Goal: Information Seeking & Learning: Learn about a topic

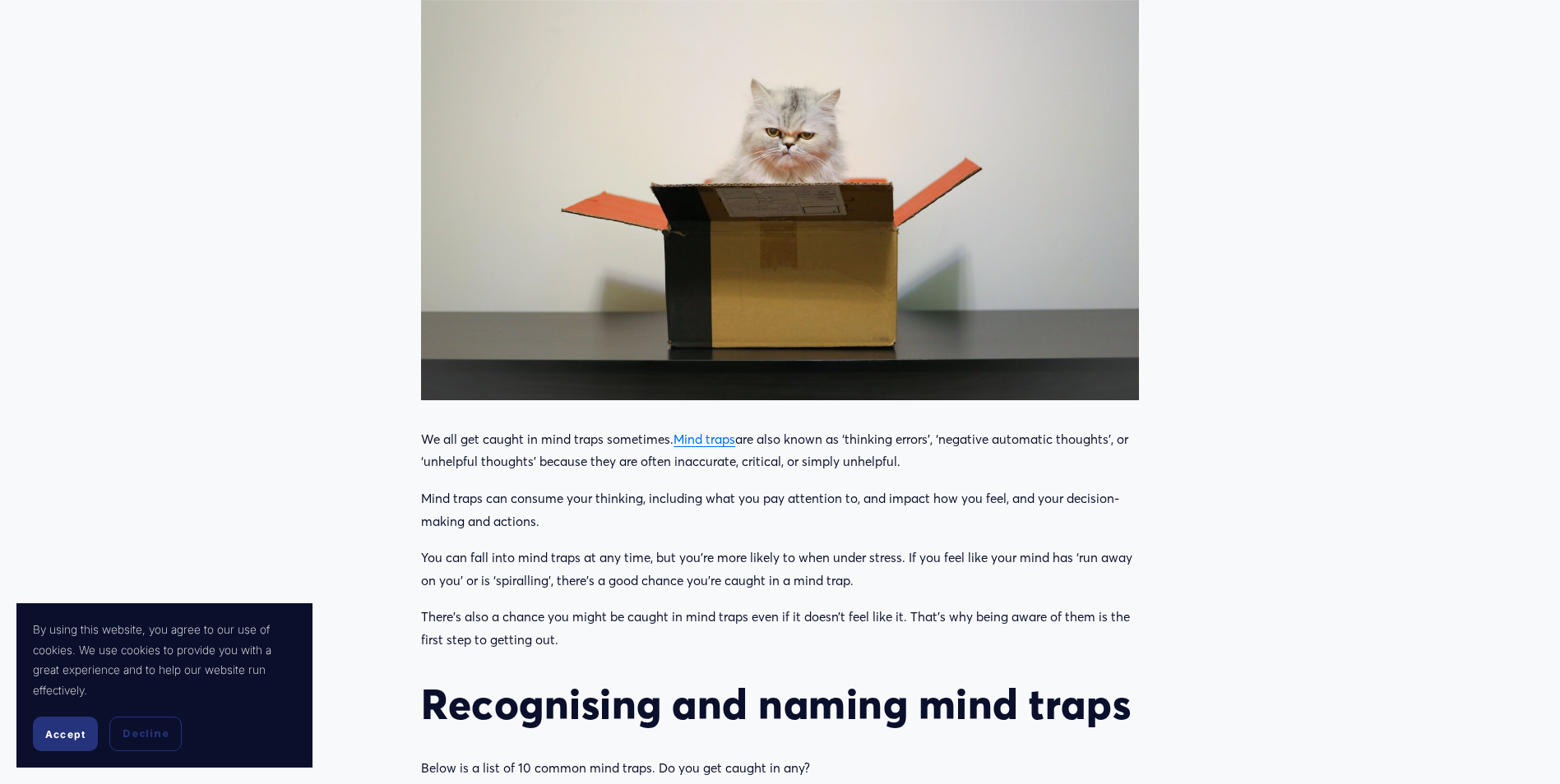
scroll to position [657, 0]
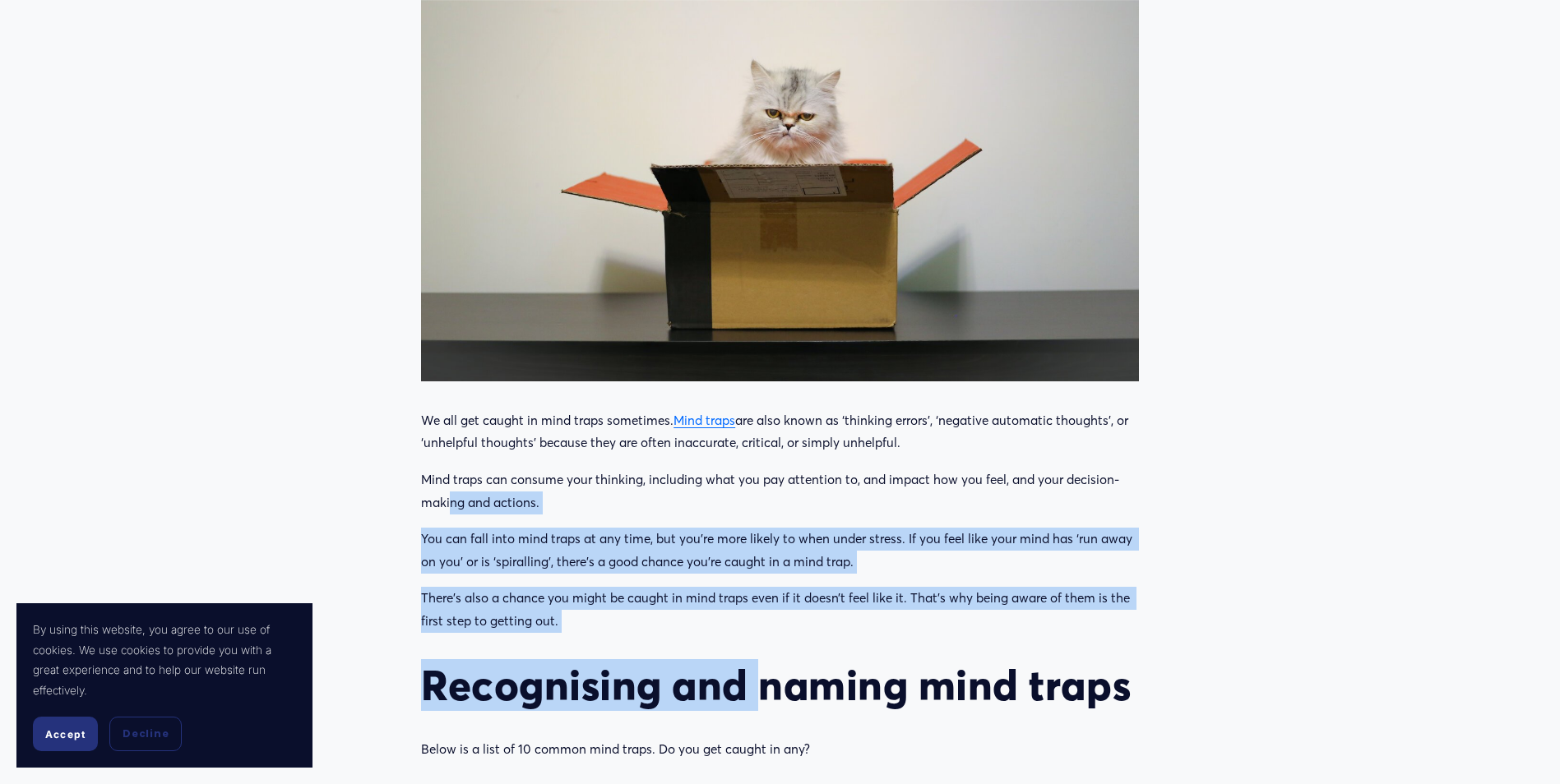
drag, startPoint x: 448, startPoint y: 497, endPoint x: 762, endPoint y: 668, distance: 357.5
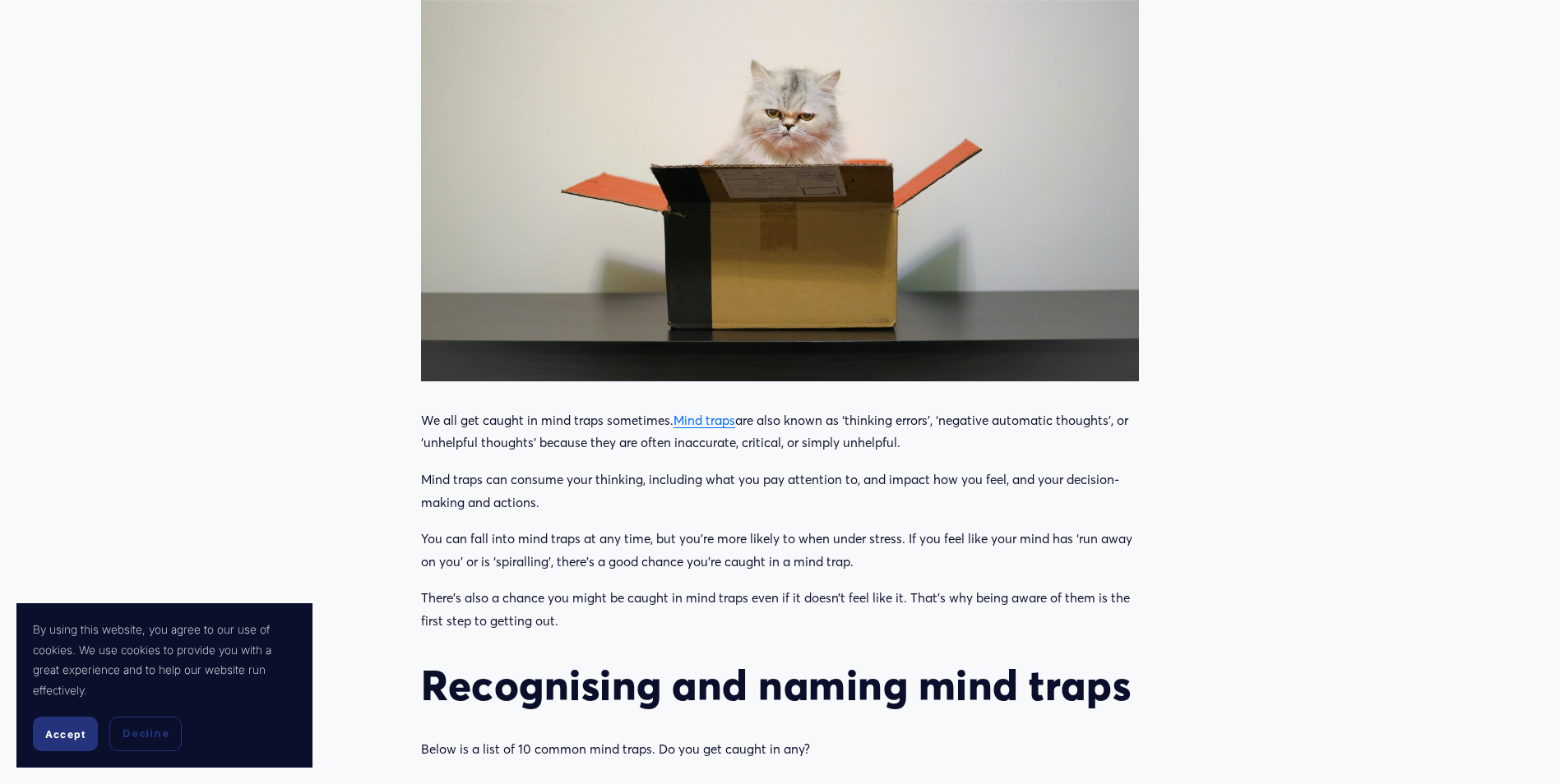
drag, startPoint x: 417, startPoint y: 470, endPoint x: 583, endPoint y: 614, distance: 219.8
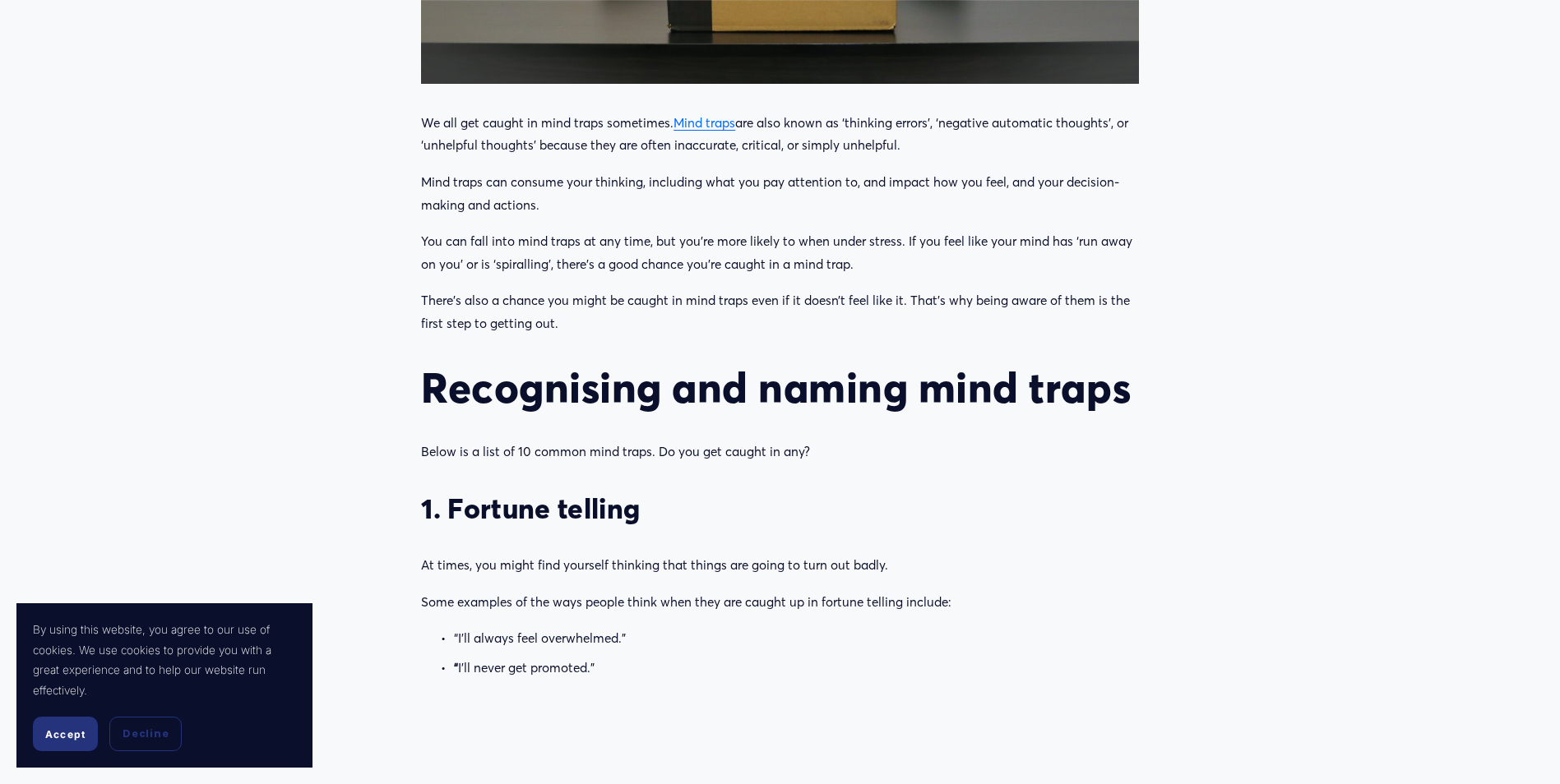
scroll to position [987, 0]
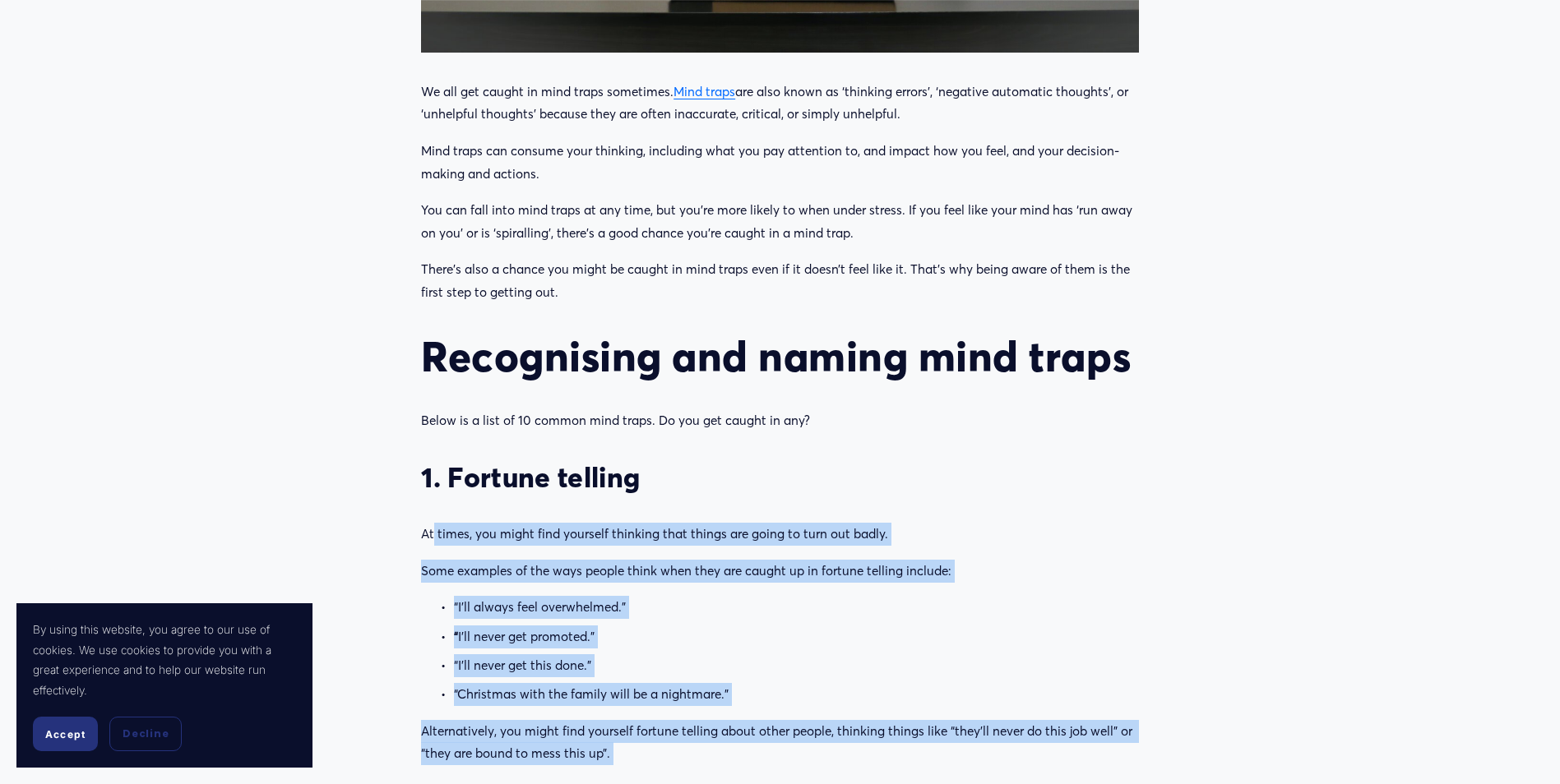
drag, startPoint x: 434, startPoint y: 537, endPoint x: 684, endPoint y: 775, distance: 345.2
click at [684, 775] on div "We all get caught in mind traps sometimes. Mind traps are also known as ‘thinki…" at bounding box center [780, 574] width 718 height 989
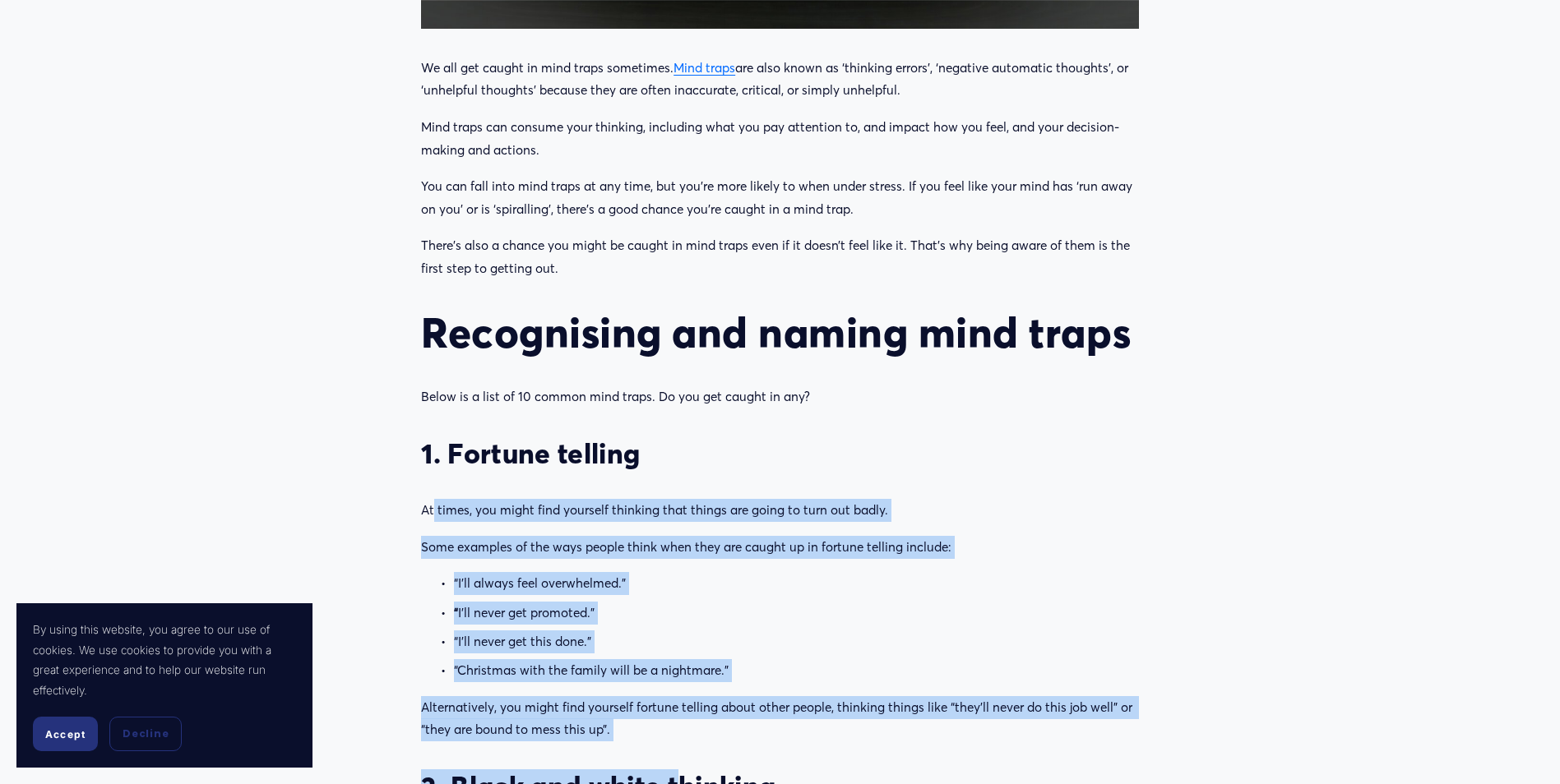
click at [684, 775] on div "We all get caught in mind traps sometimes. Mind traps are also known as ‘thinki…" at bounding box center [780, 551] width 718 height 989
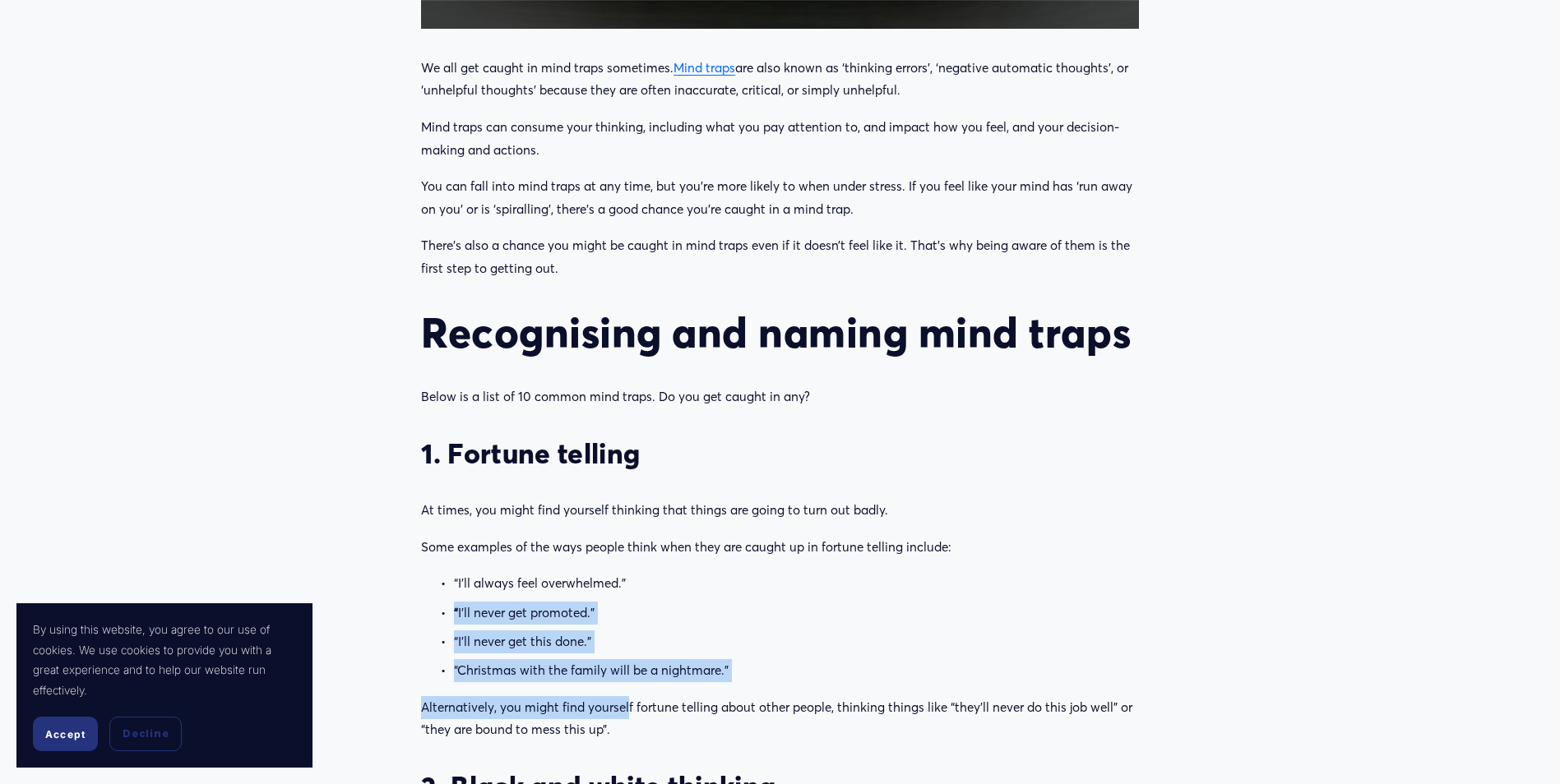
drag, startPoint x: 439, startPoint y: 620, endPoint x: 628, endPoint y: 693, distance: 202.6
click at [628, 693] on div "We all get caught in mind traps sometimes. Mind traps are also known as ‘thinki…" at bounding box center [780, 551] width 718 height 989
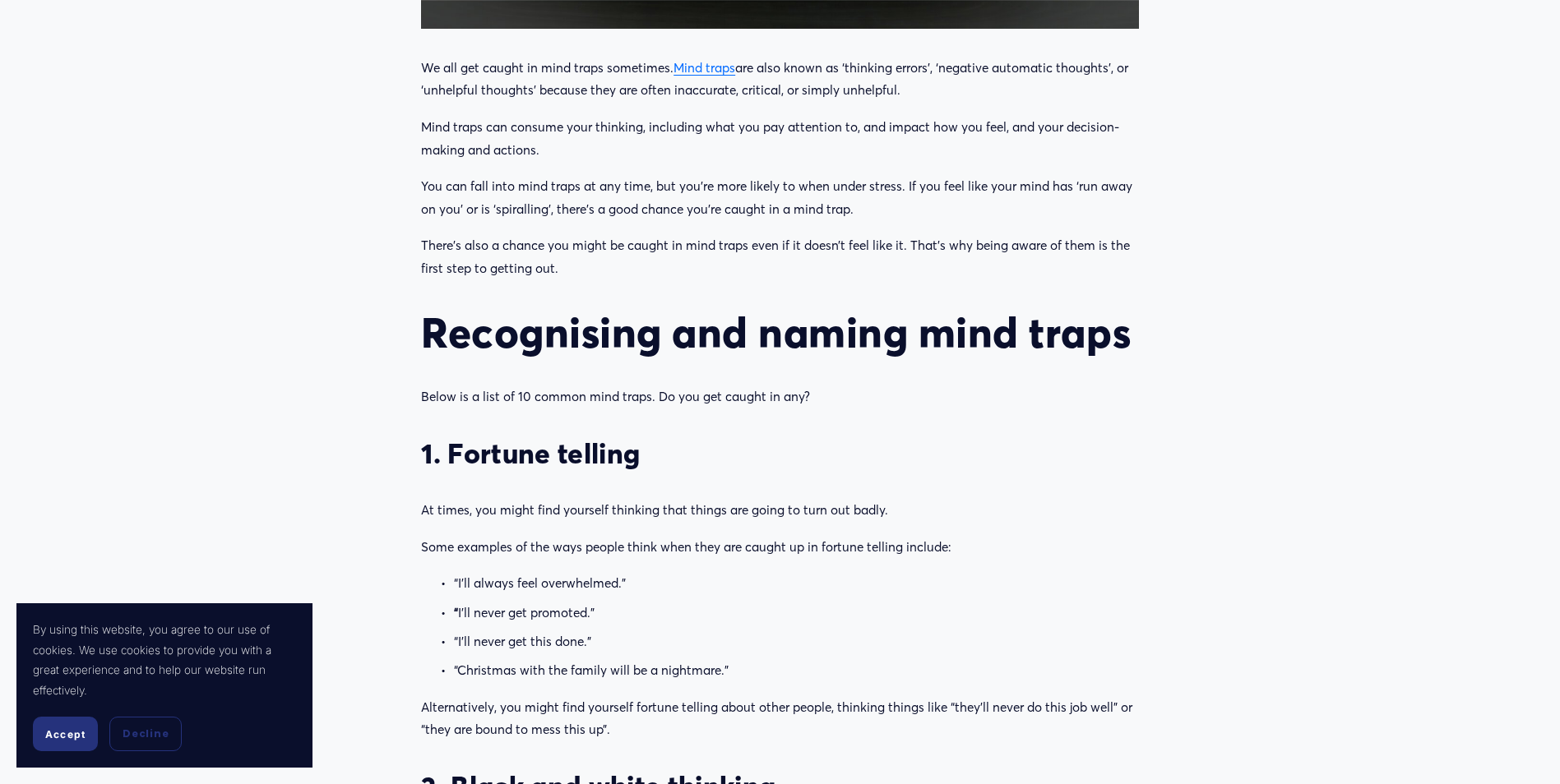
drag, startPoint x: 424, startPoint y: 122, endPoint x: 598, endPoint y: 273, distance: 230.4
click at [598, 273] on div "We all get caught in mind traps sometimes. Mind traps are also known as ‘thinki…" at bounding box center [780, 551] width 718 height 989
drag, startPoint x: 598, startPoint y: 273, endPoint x: 499, endPoint y: 260, distance: 99.8
copy div "Mind traps can consume your thinking, including what you pay attention to, and …"
